Goal: Transaction & Acquisition: Purchase product/service

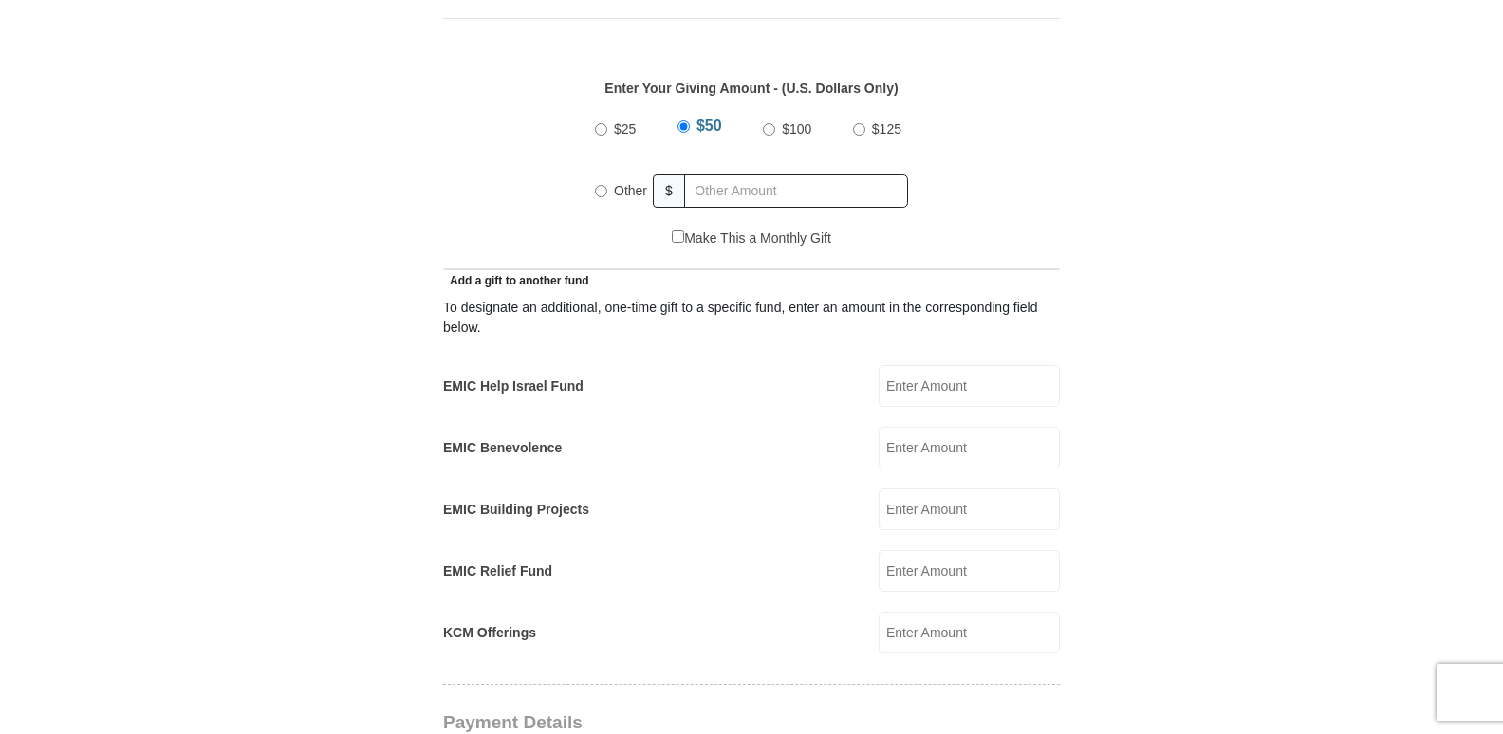
scroll to position [873, 0]
click at [915, 363] on input "EMIC Help Israel Fund" at bounding box center [969, 384] width 181 height 42
type input "50.00"
type input "286.00"
type input "50.00"
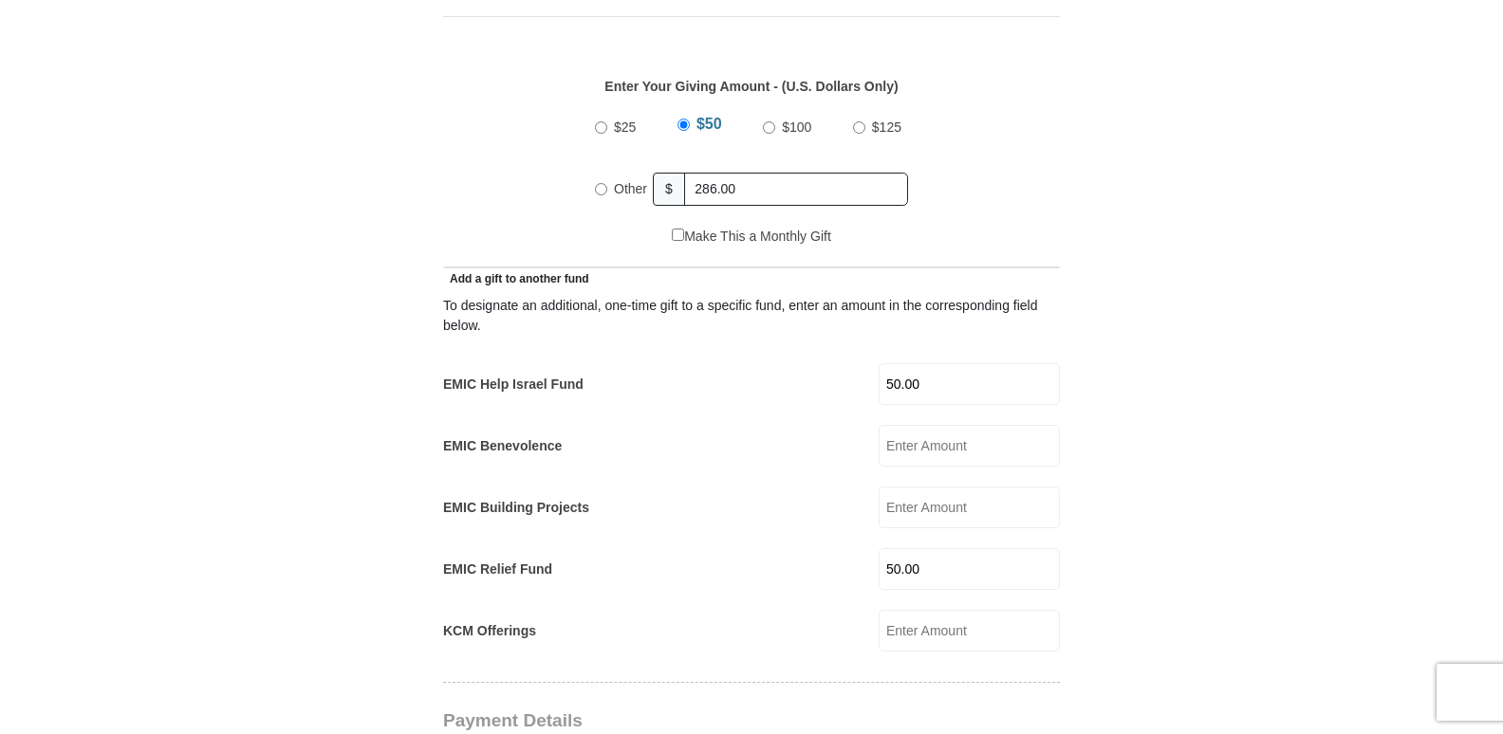
type input "232.00"
type input "[PERSON_NAME] & [PERSON_NAME]"
type input "[PERSON_NAME]"
type input "[EMAIL_ADDRESS][DOMAIN_NAME]"
type input "[STREET_ADDRESS]"
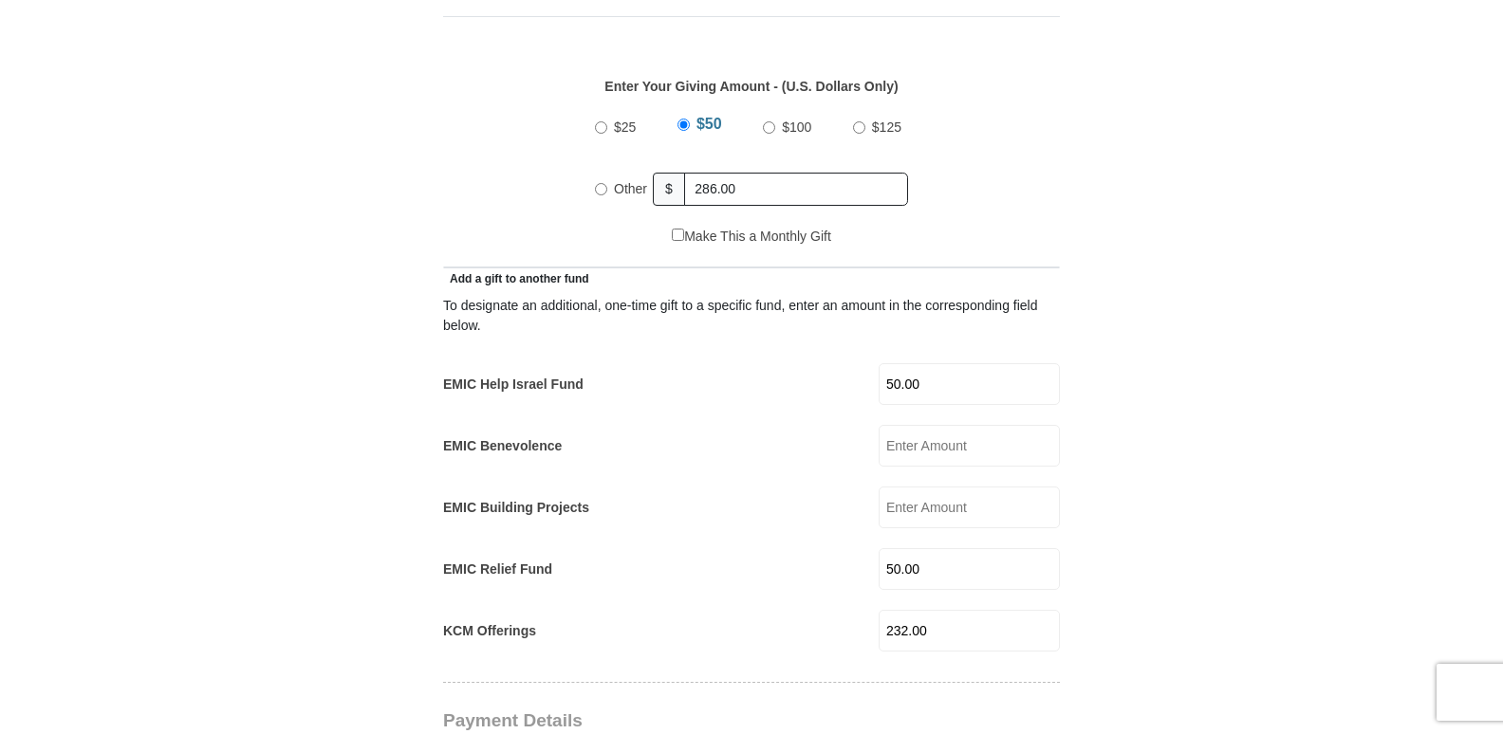
type input "Mesa"
select select "AZ"
type input "85207"
type input "4805299468"
radio input "true"
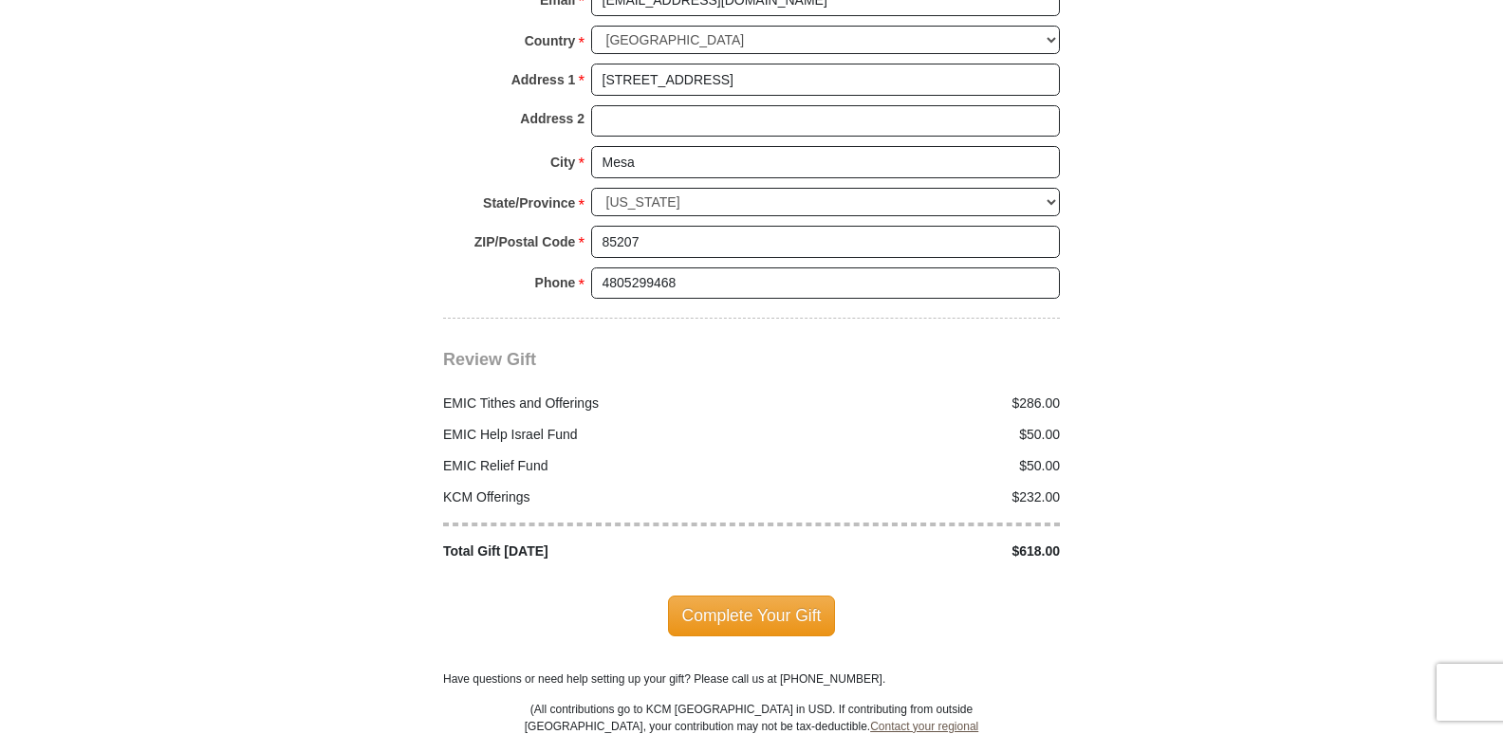
scroll to position [2777, 0]
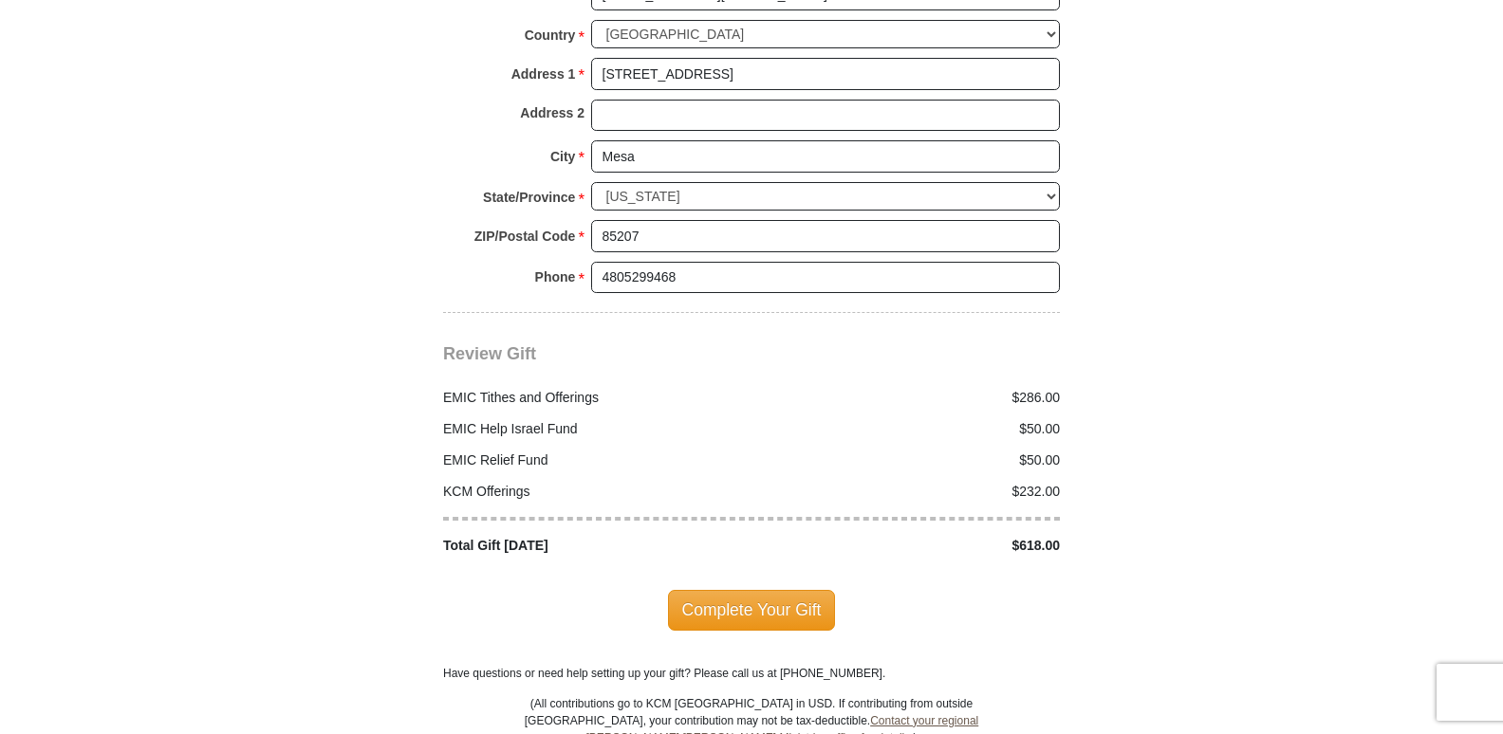
scroll to position [2170, 0]
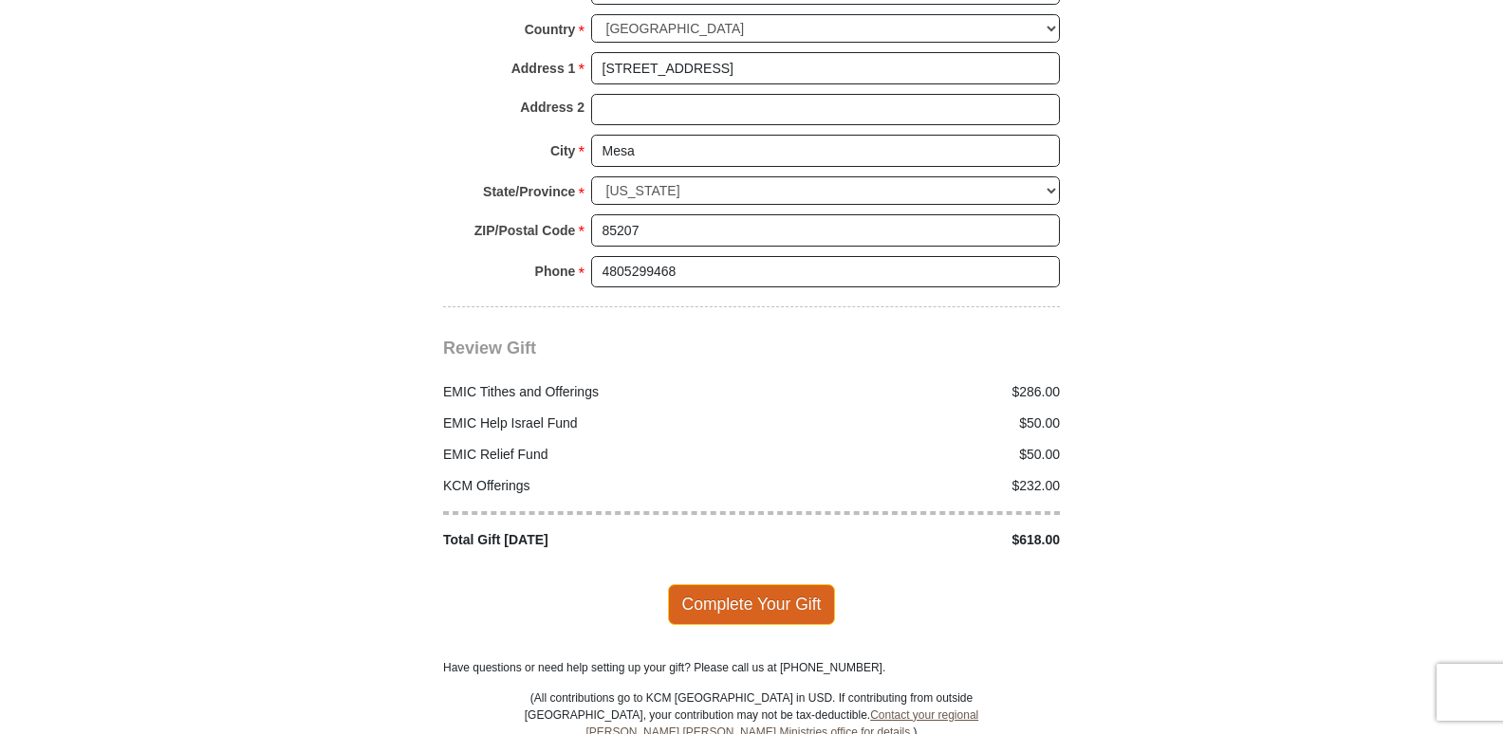
click at [799, 585] on span "Complete Your Gift" at bounding box center [752, 605] width 168 height 40
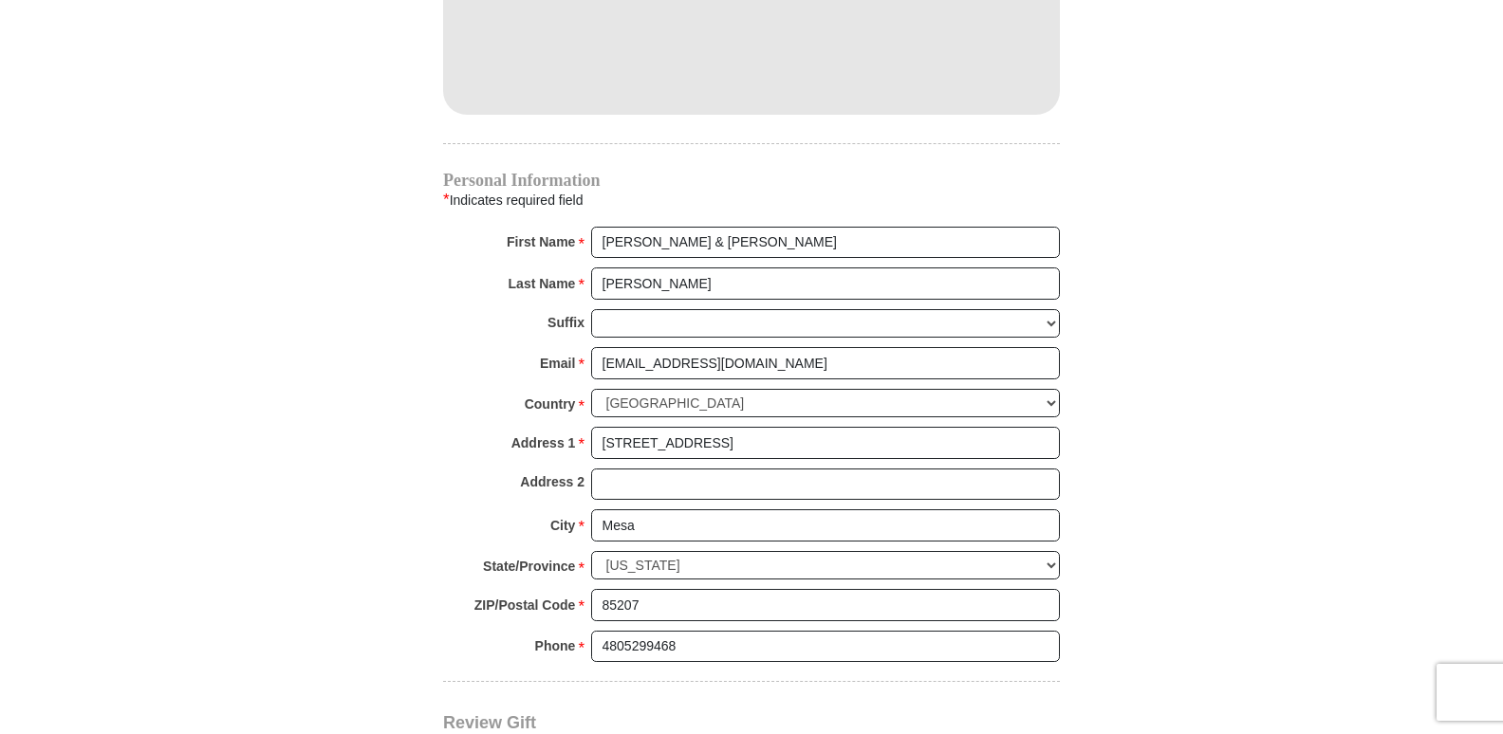
scroll to position [1550, 0]
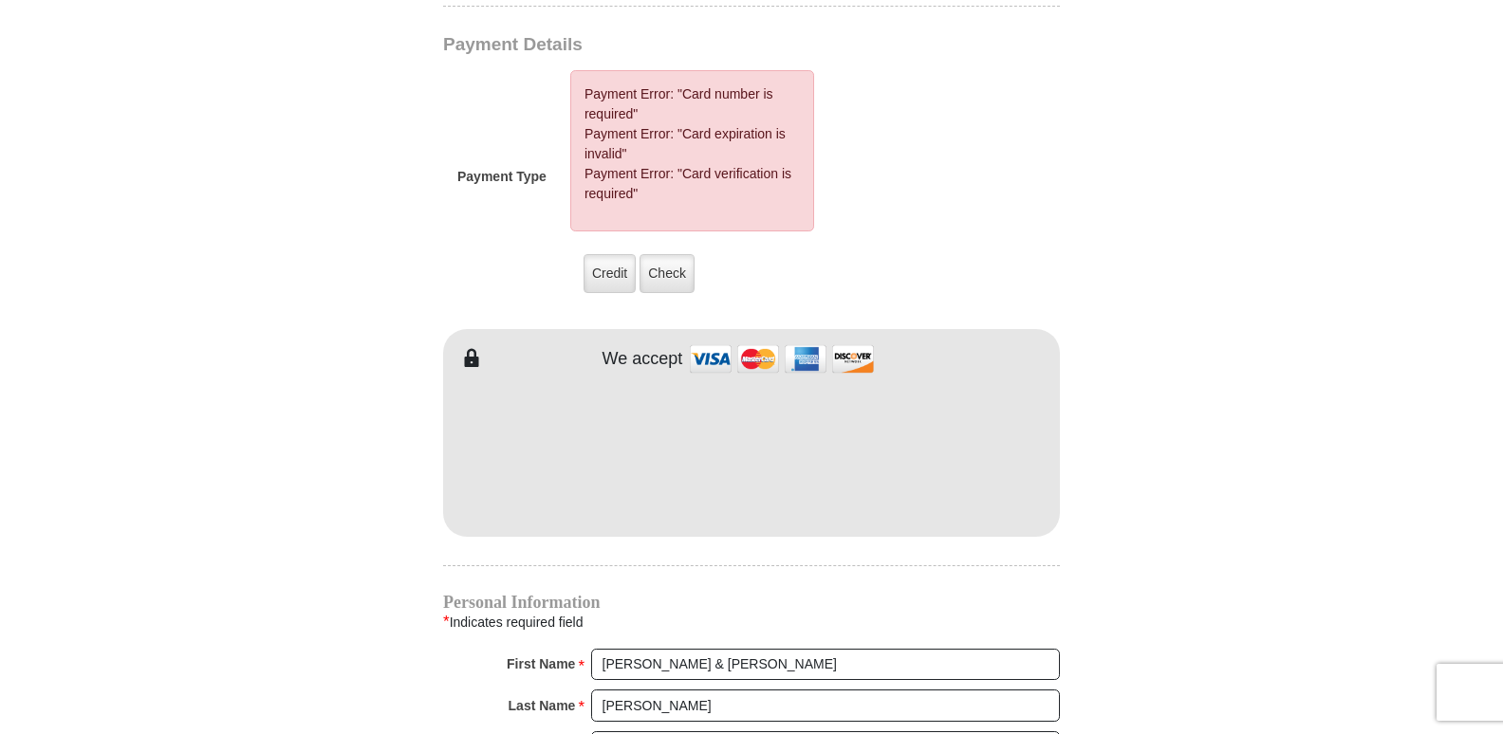
click at [1100, 547] on form "[GEOGRAPHIC_DATA][DEMOGRAPHIC_DATA] Online Giving Because of gifts like yours, …" at bounding box center [752, 49] width 1082 height 3046
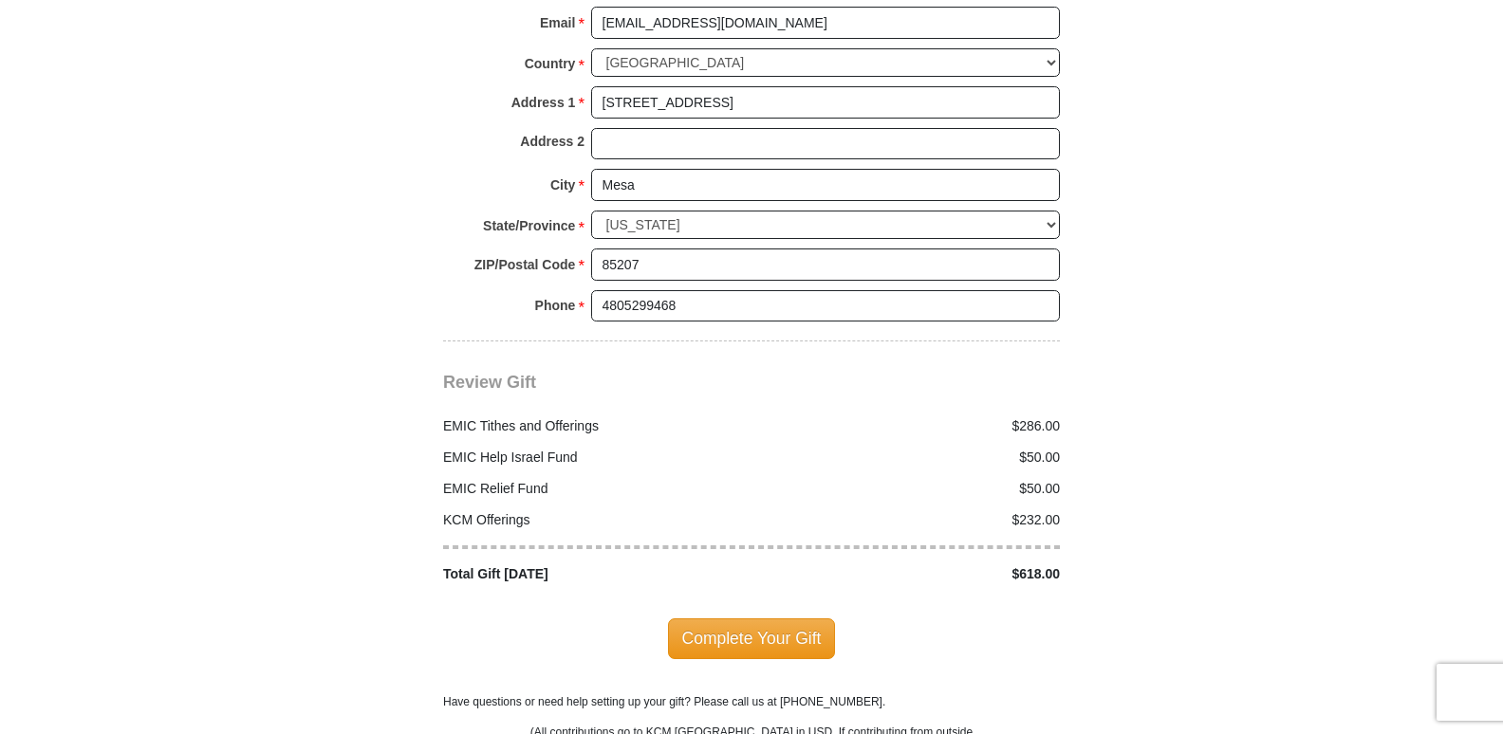
scroll to position [2347, 0]
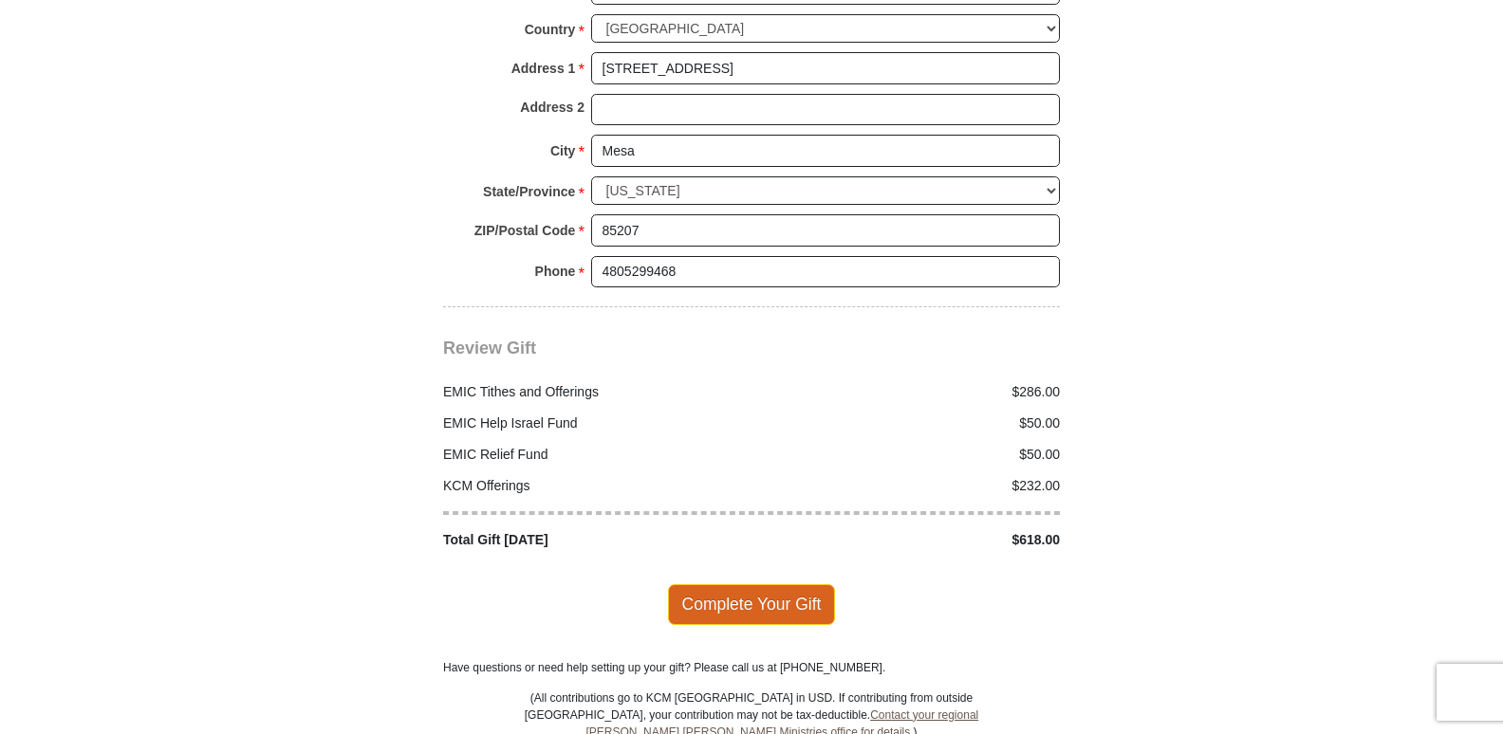
click at [758, 587] on span "Complete Your Gift" at bounding box center [752, 605] width 168 height 40
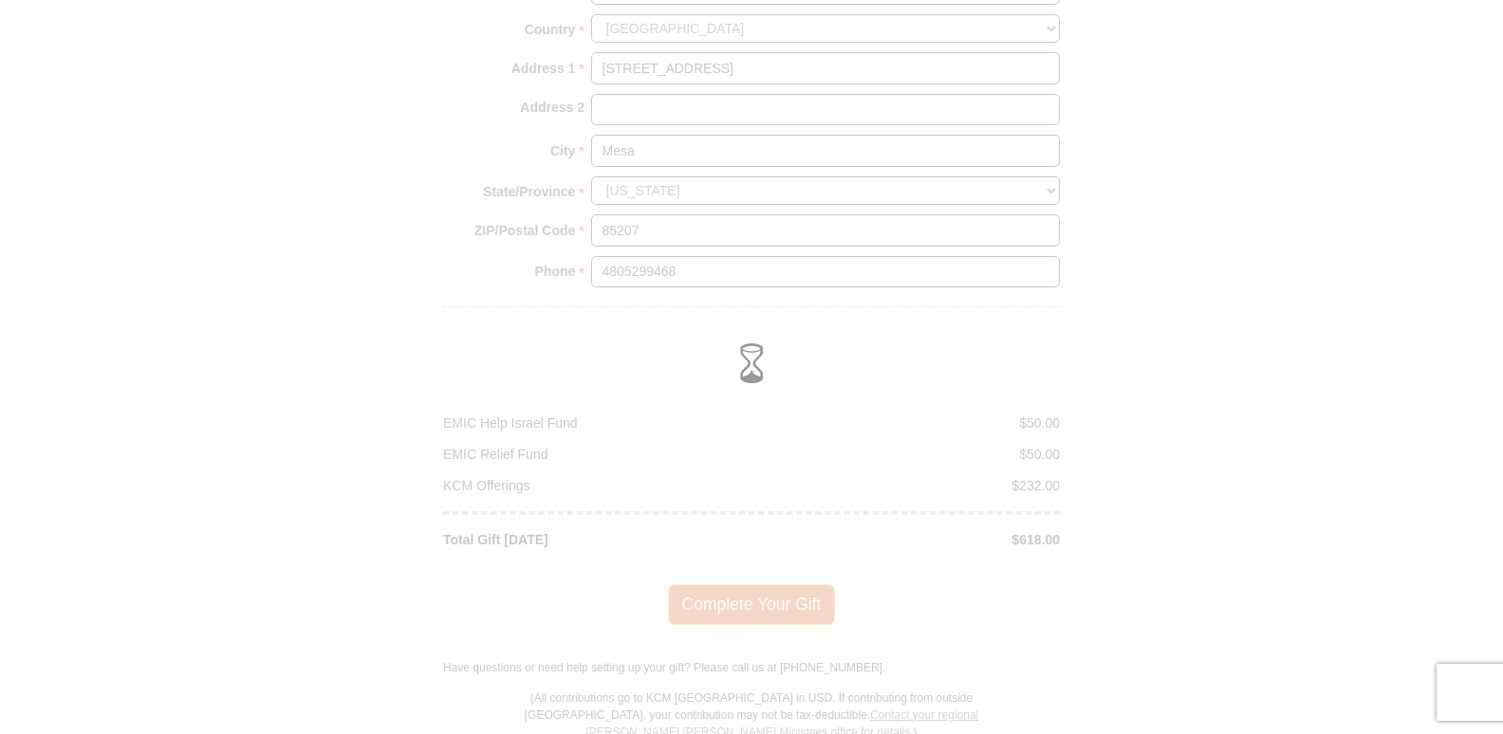
scroll to position [2170, 0]
